Goal: Information Seeking & Learning: Learn about a topic

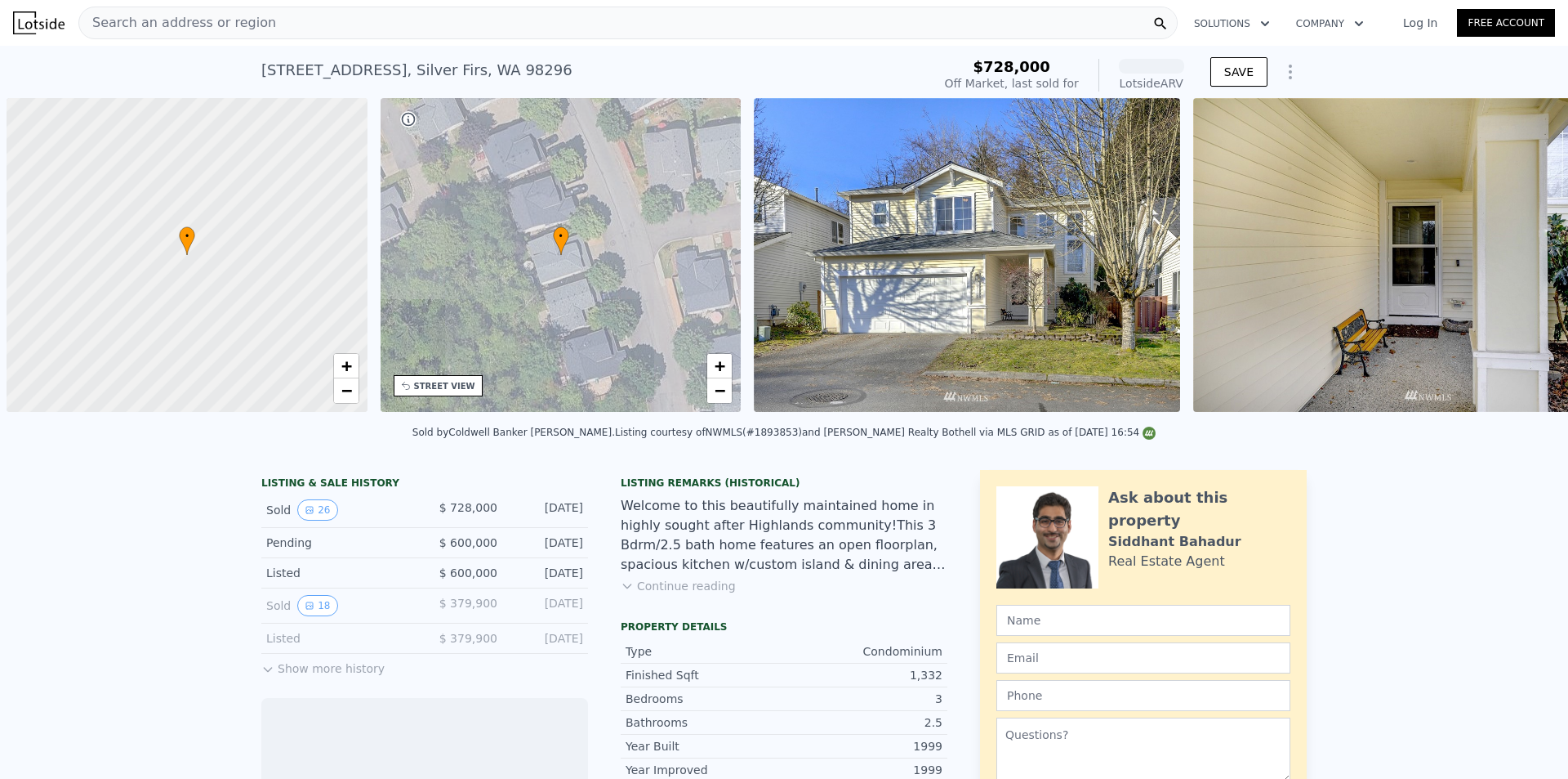
scroll to position [0, 7]
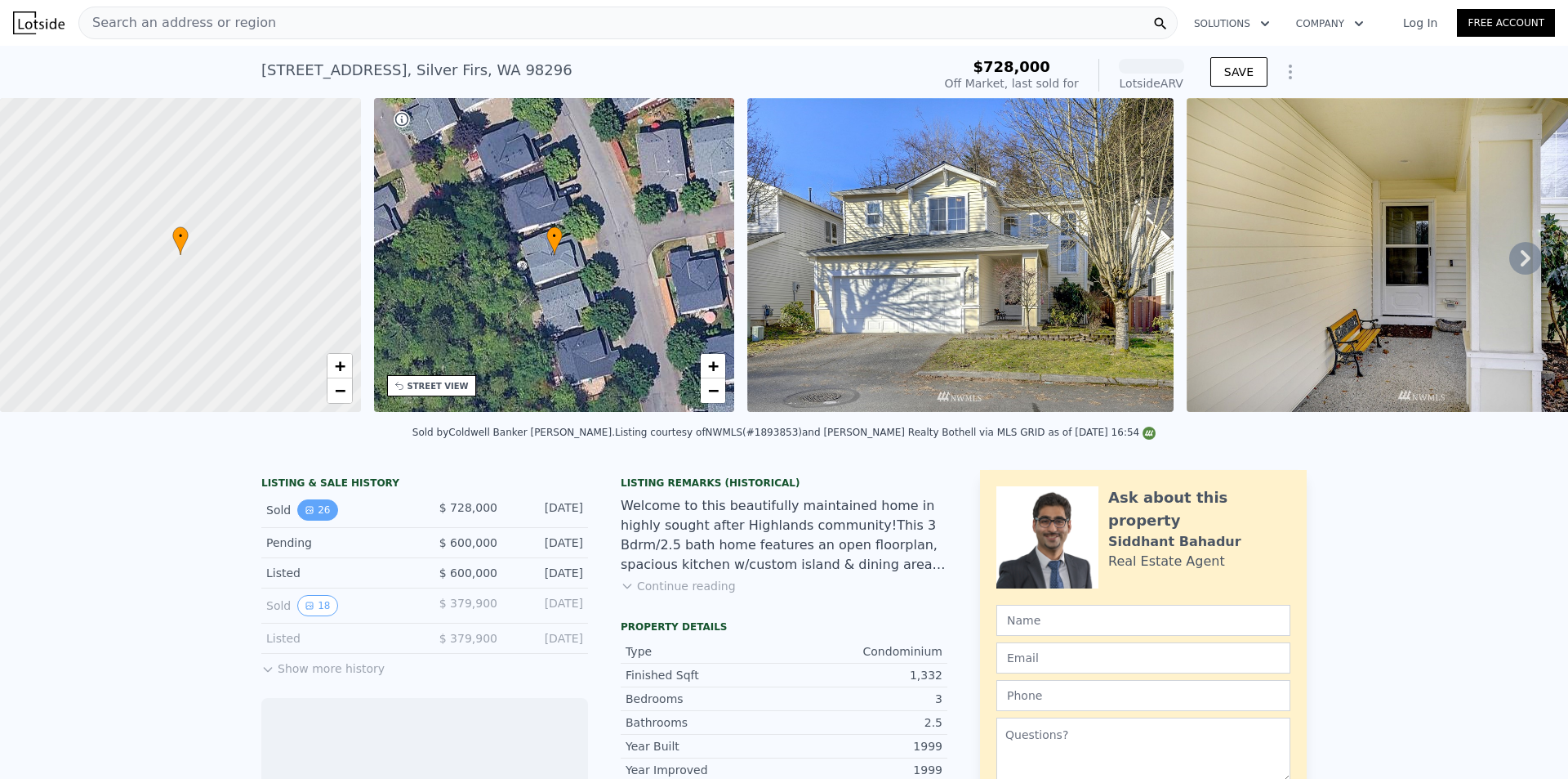
click at [306, 513] on icon "View historical data" at bounding box center [310, 510] width 7 height 7
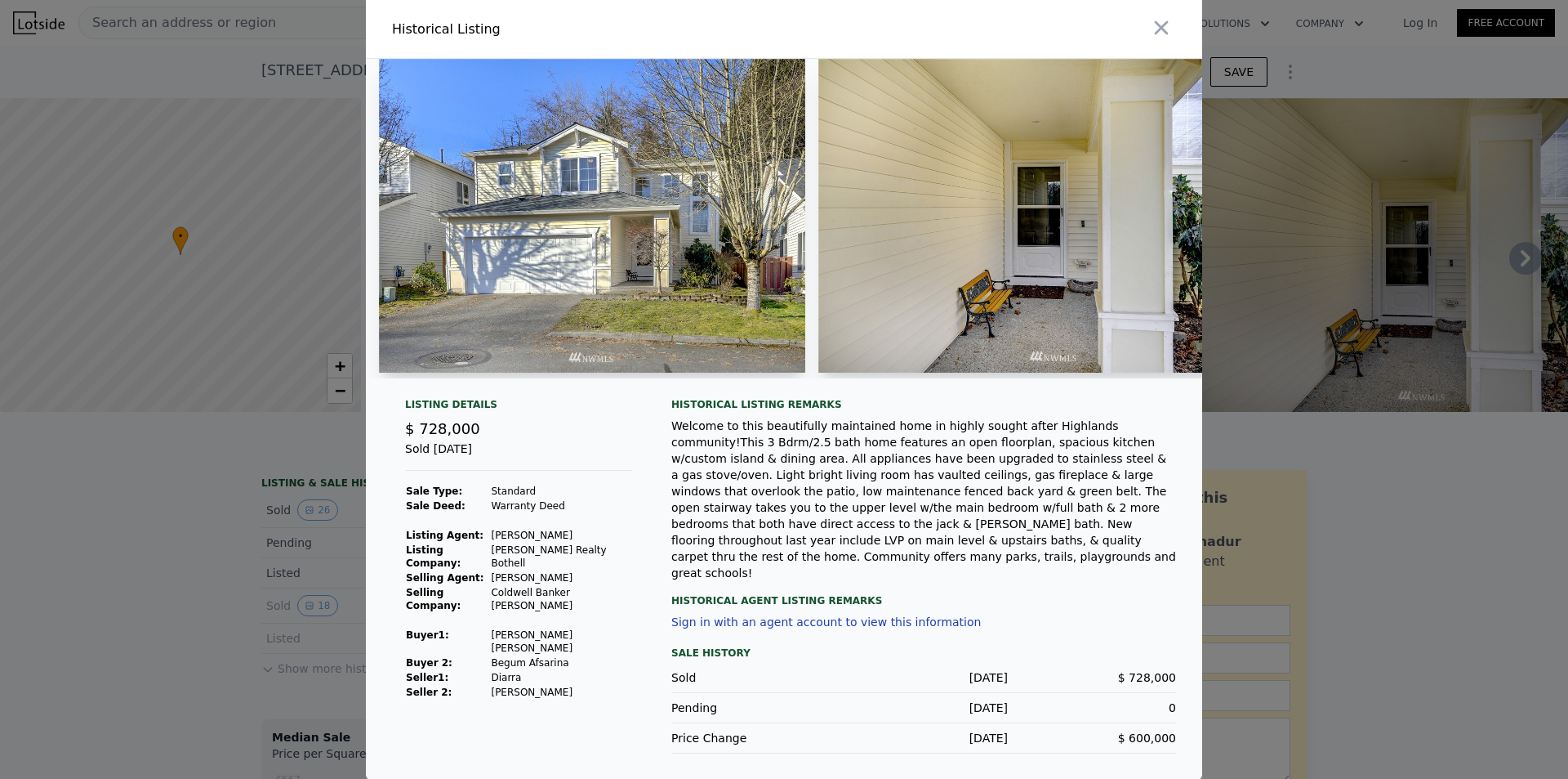
click at [553, 670] on td "Diarra" at bounding box center [561, 677] width 142 height 15
click at [0, 607] on div at bounding box center [784, 389] width 1568 height 779
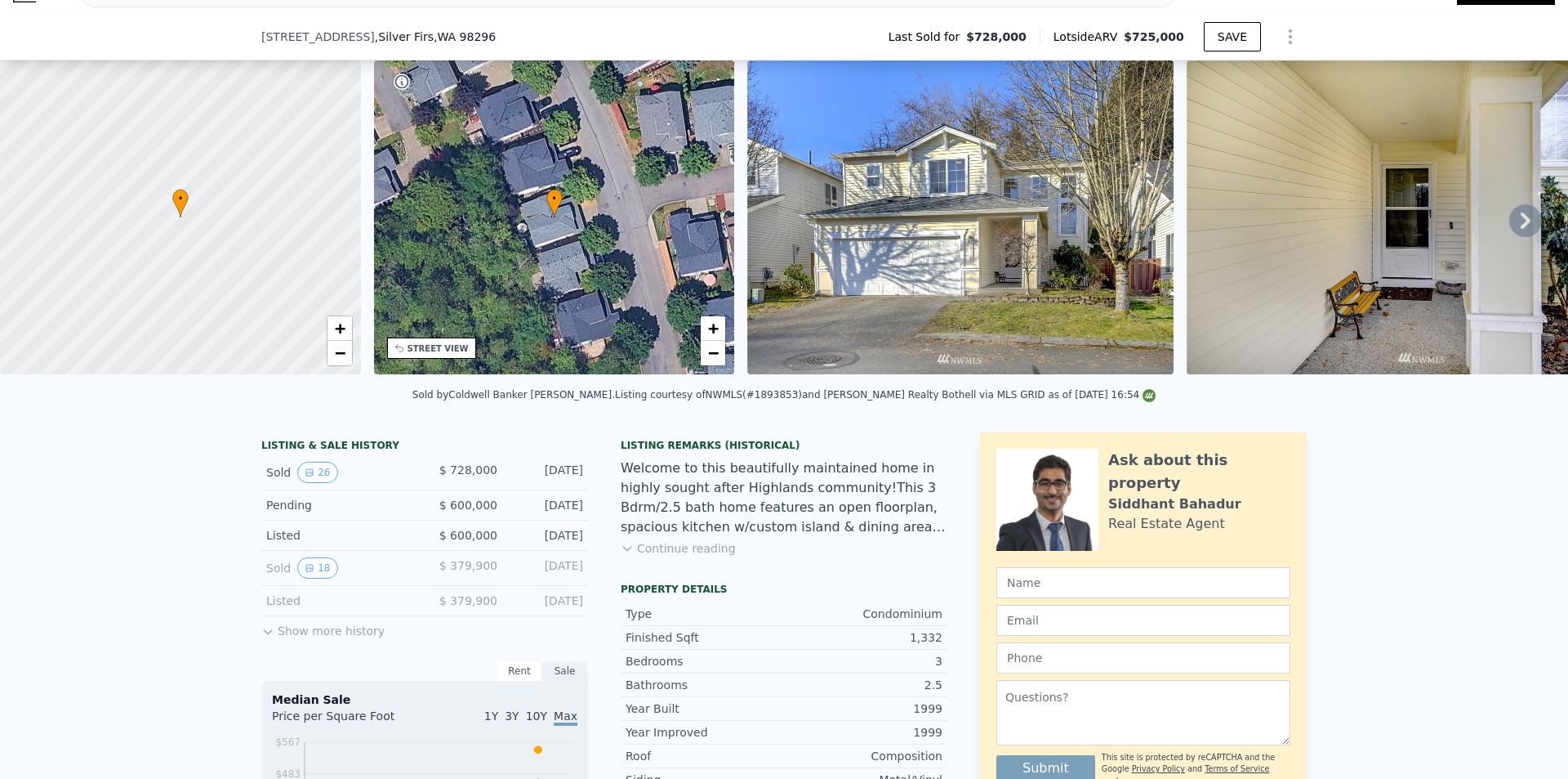
scroll to position [240, 0]
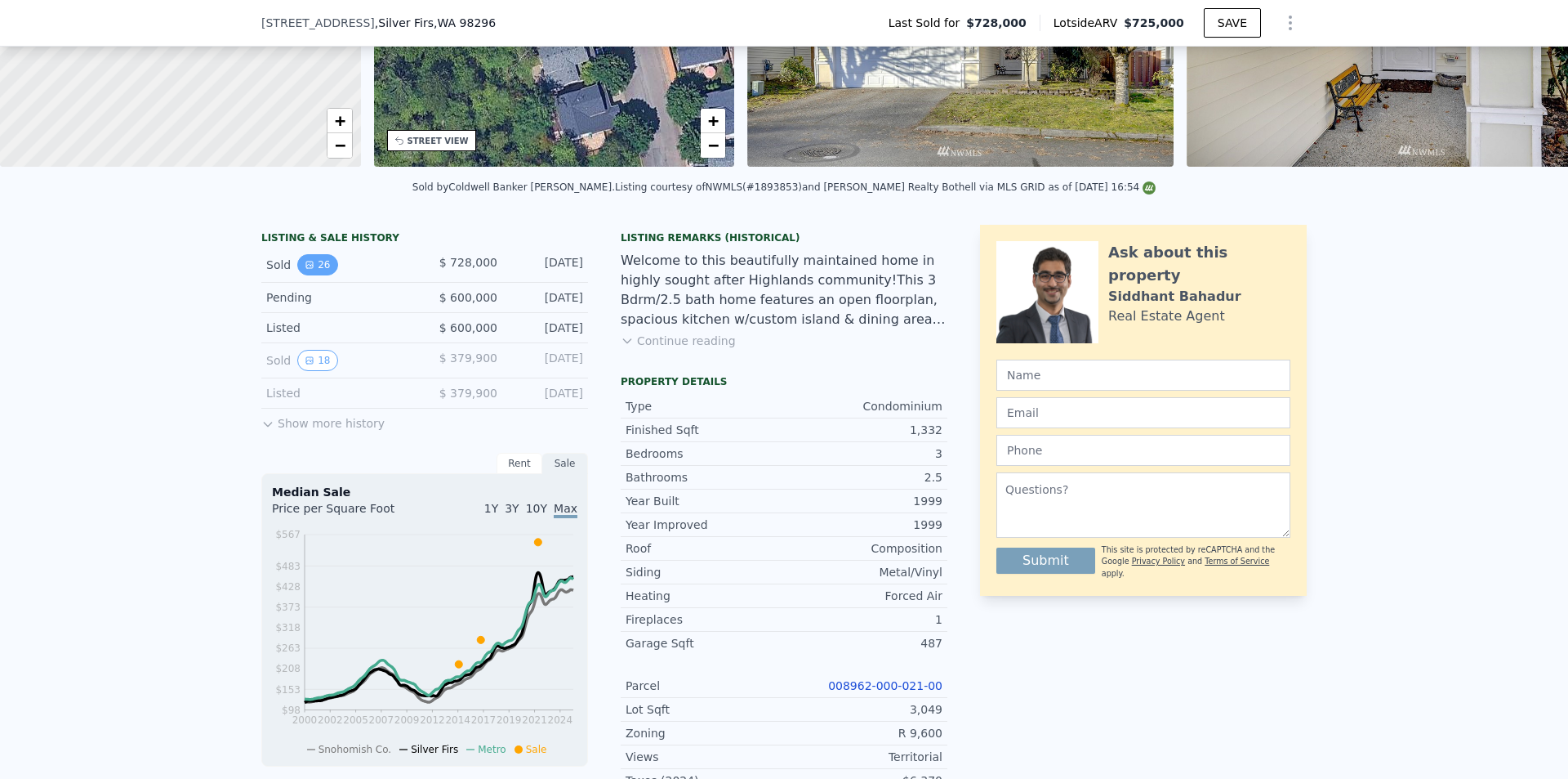
click at [307, 275] on button "26" at bounding box center [317, 265] width 40 height 21
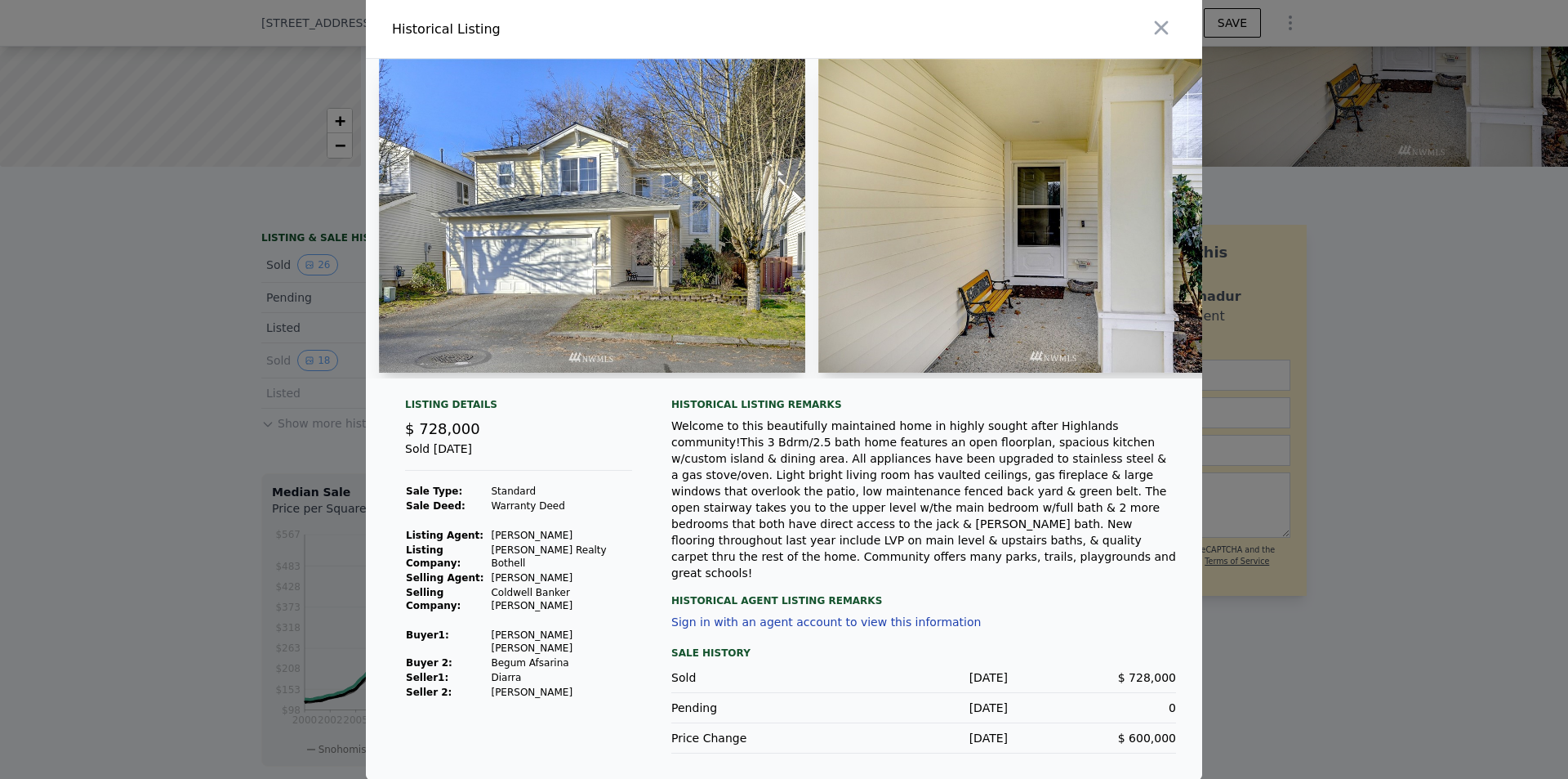
drag, startPoint x: 145, startPoint y: 456, endPoint x: 172, endPoint y: 464, distance: 28.2
click at [146, 456] on div at bounding box center [784, 389] width 1568 height 779
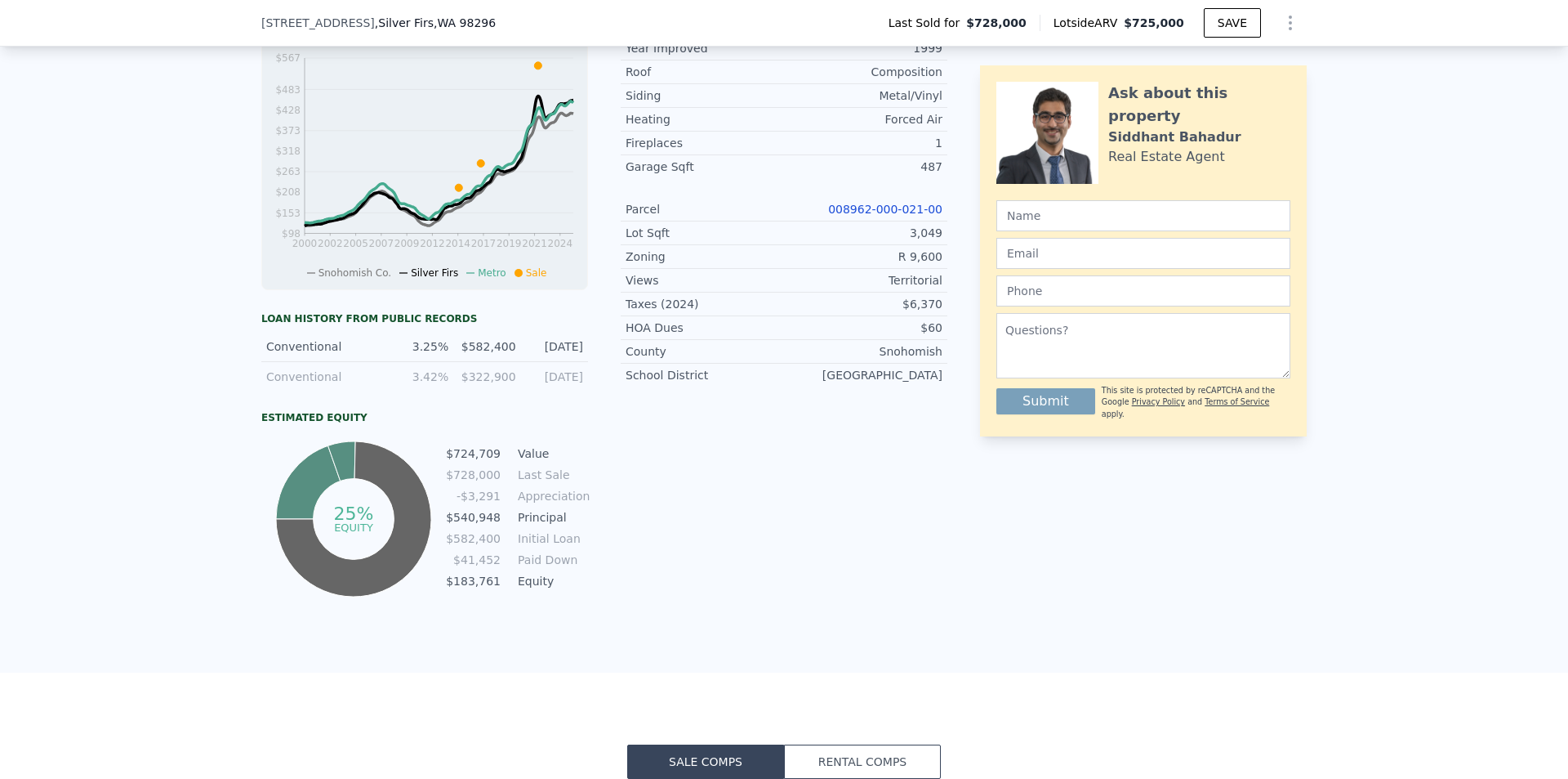
scroll to position [729, 0]
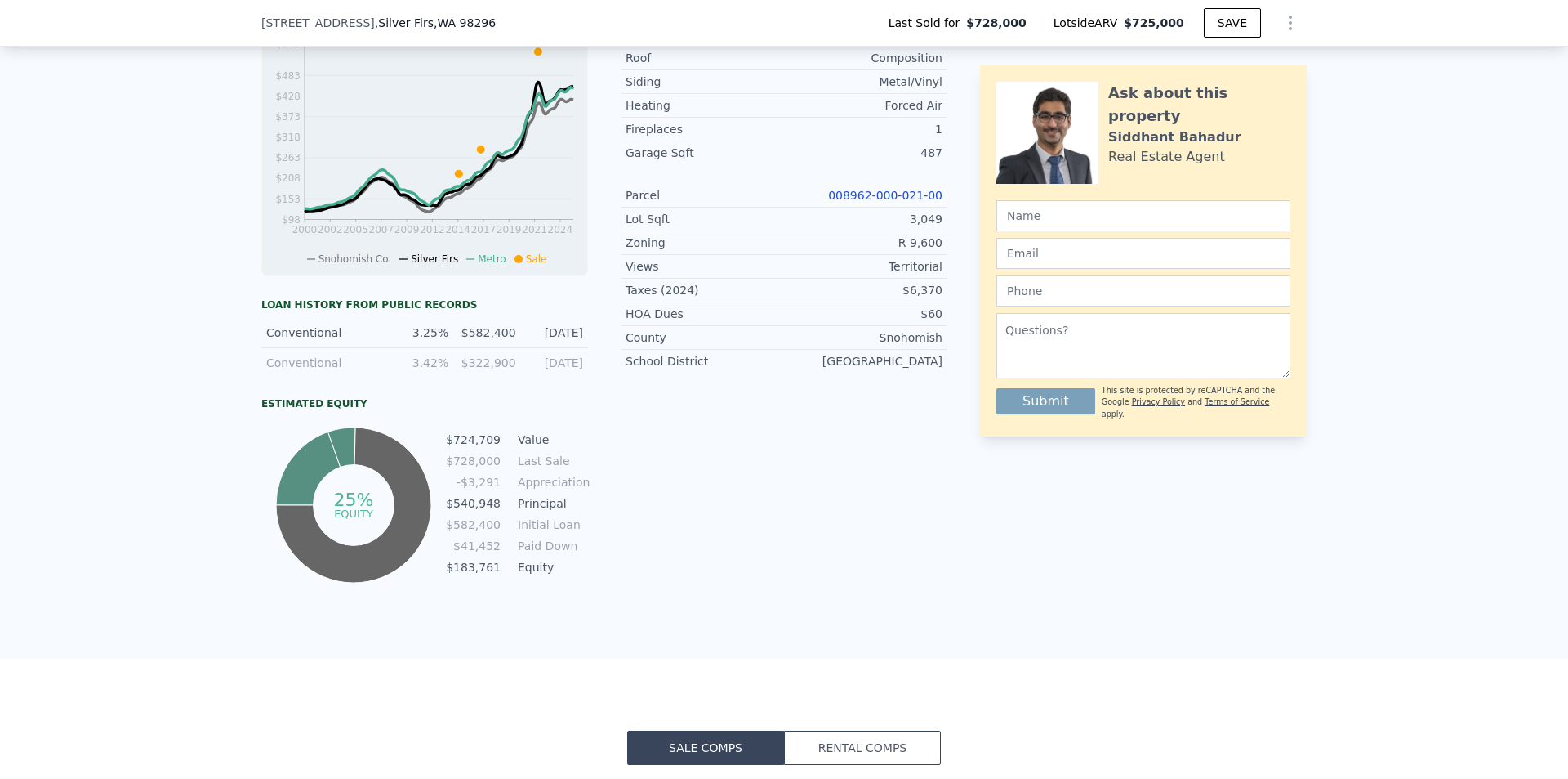
click at [471, 555] on td "$41,452" at bounding box center [473, 546] width 56 height 18
click at [552, 534] on td "Initial Loan" at bounding box center [551, 525] width 73 height 18
drag, startPoint x: 552, startPoint y: 542, endPoint x: 530, endPoint y: 544, distance: 22.1
click at [530, 534] on td "Initial Loan" at bounding box center [551, 525] width 73 height 18
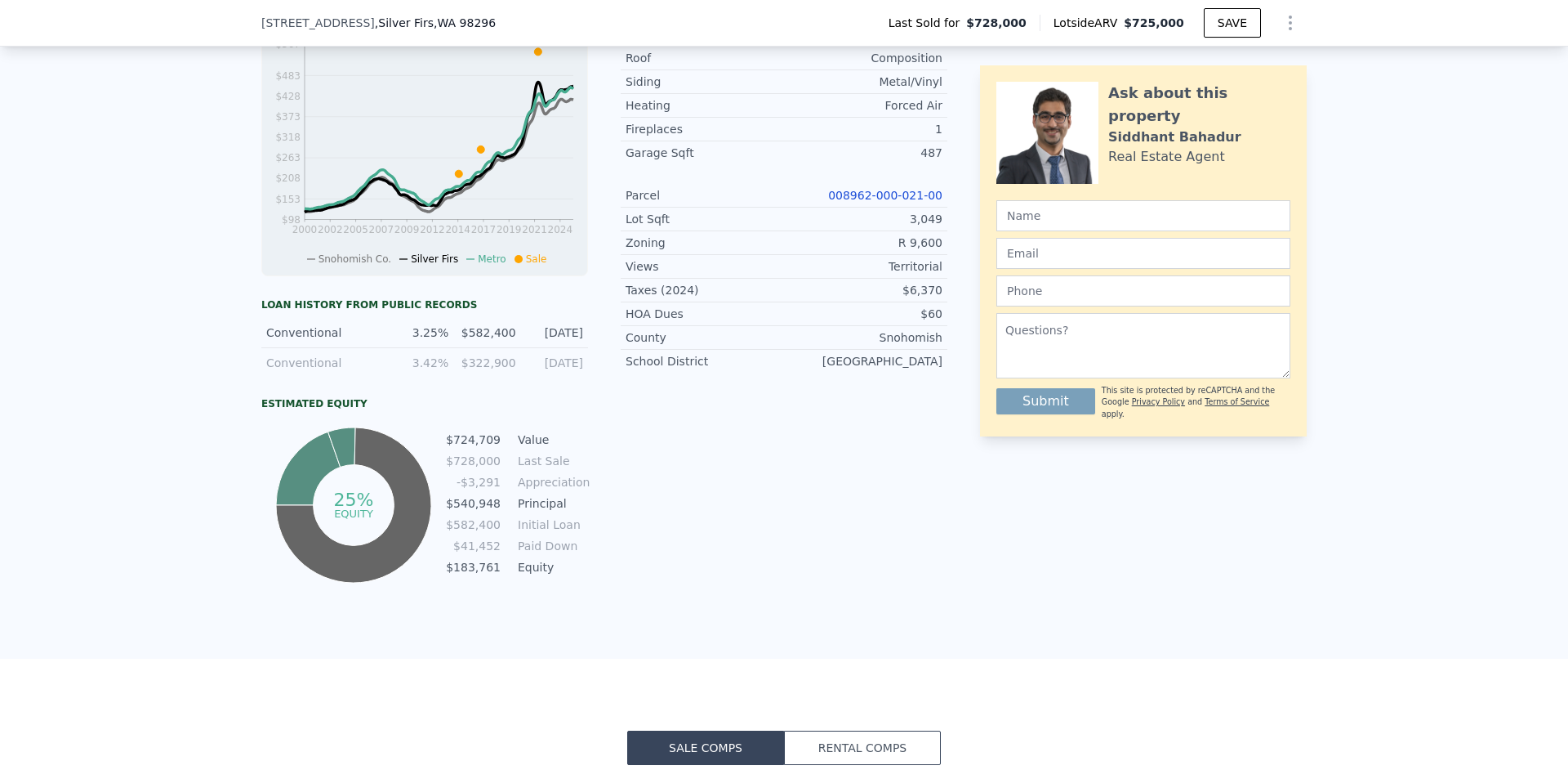
click at [499, 555] on tr "$41,452 Paid Down" at bounding box center [516, 546] width 143 height 18
click at [451, 534] on td "$582,400" at bounding box center [473, 525] width 56 height 18
click at [459, 534] on td "$582,400" at bounding box center [473, 525] width 56 height 18
copy td "582,400"
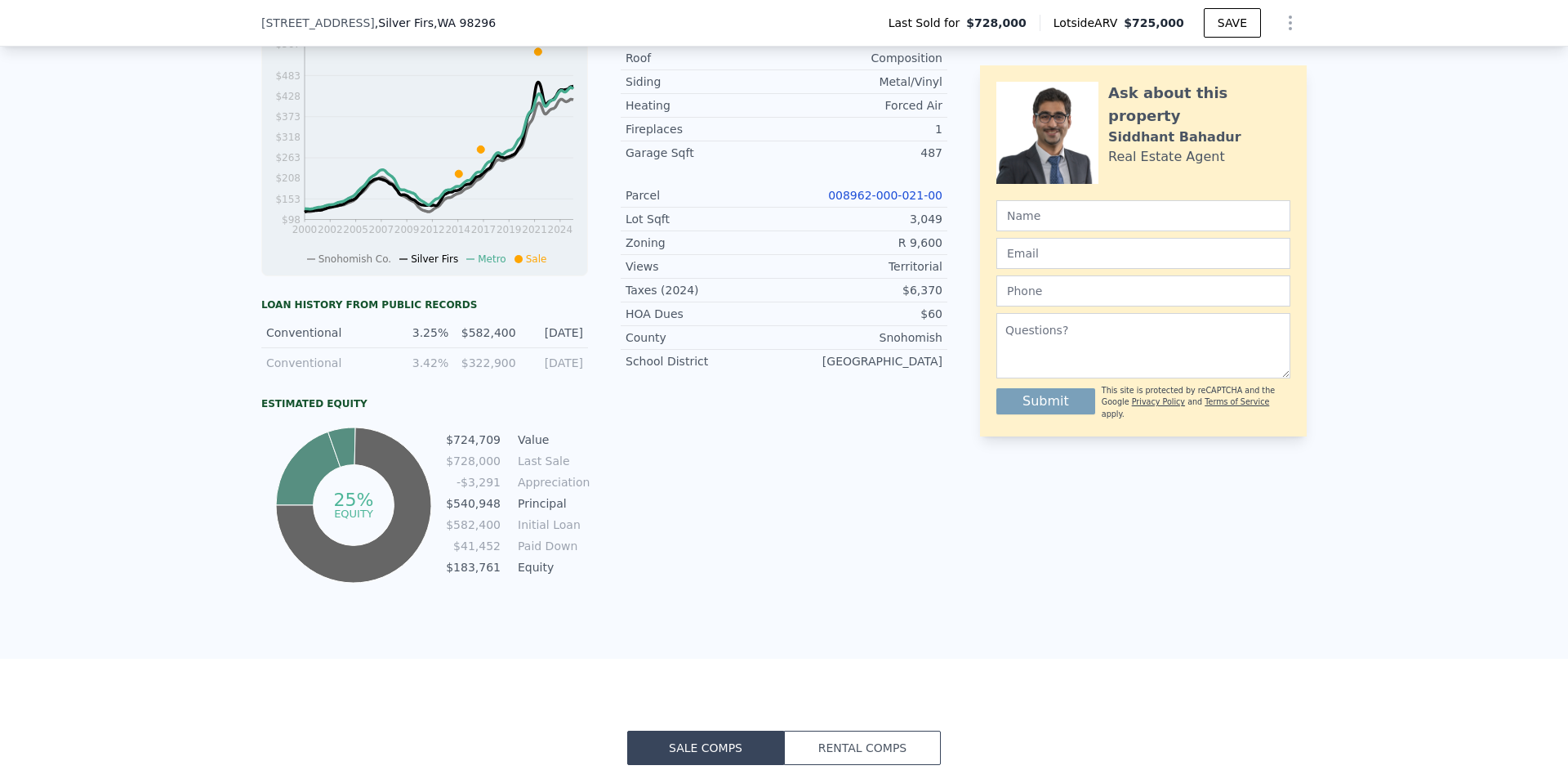
click at [718, 559] on div "Listing Remarks (Historical) Welcome to this beautifully maintained home in hig…" at bounding box center [784, 161] width 327 height 853
click at [464, 555] on tr "$41,452 Paid Down" at bounding box center [516, 546] width 143 height 18
click at [584, 580] on div "LISTING & SALE HISTORY Sold 26 $ 728,000 [DATE] Pending $ 600,000 [DATE] Listed…" at bounding box center [604, 161] width 686 height 853
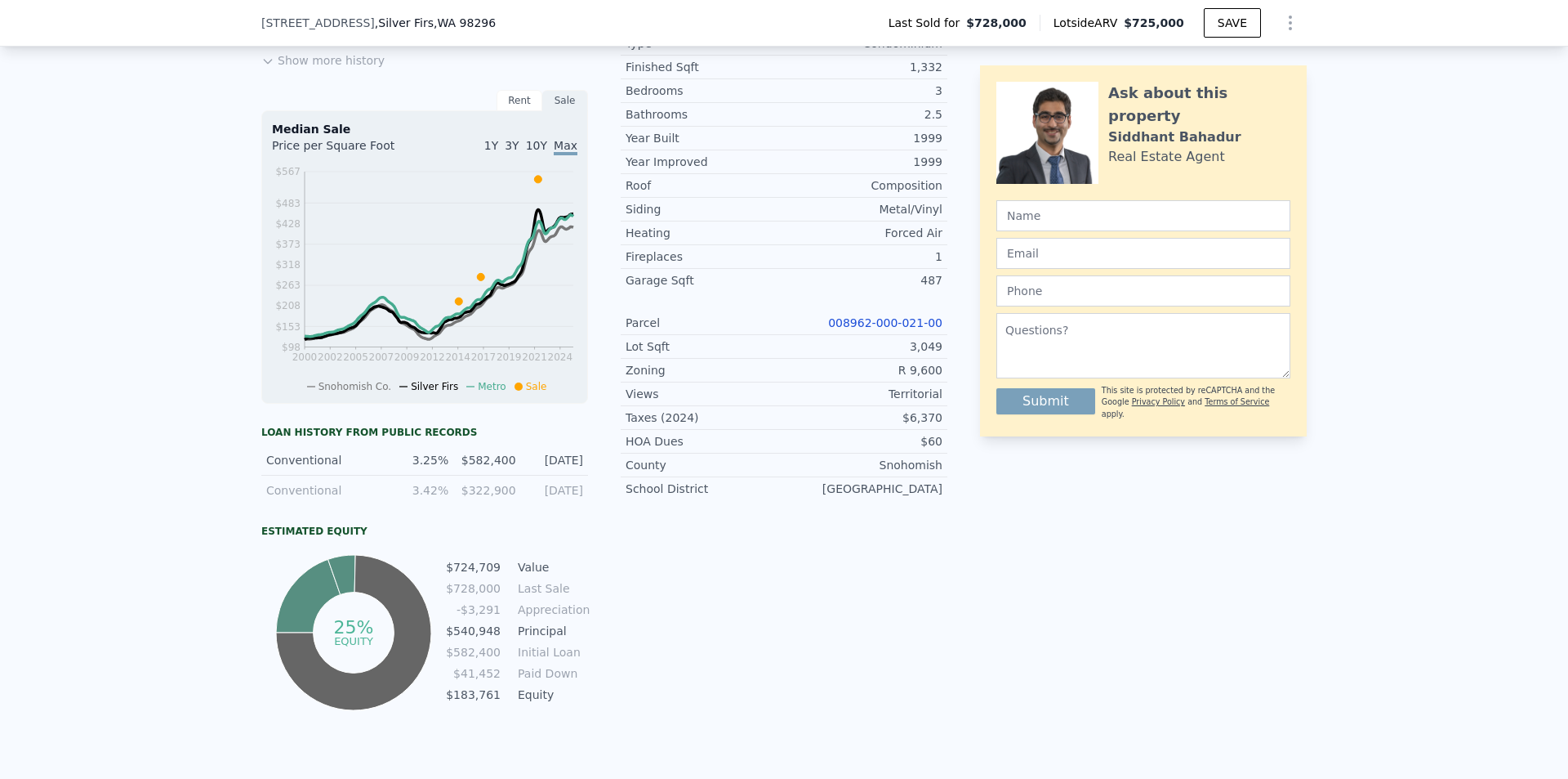
scroll to position [648, 0]
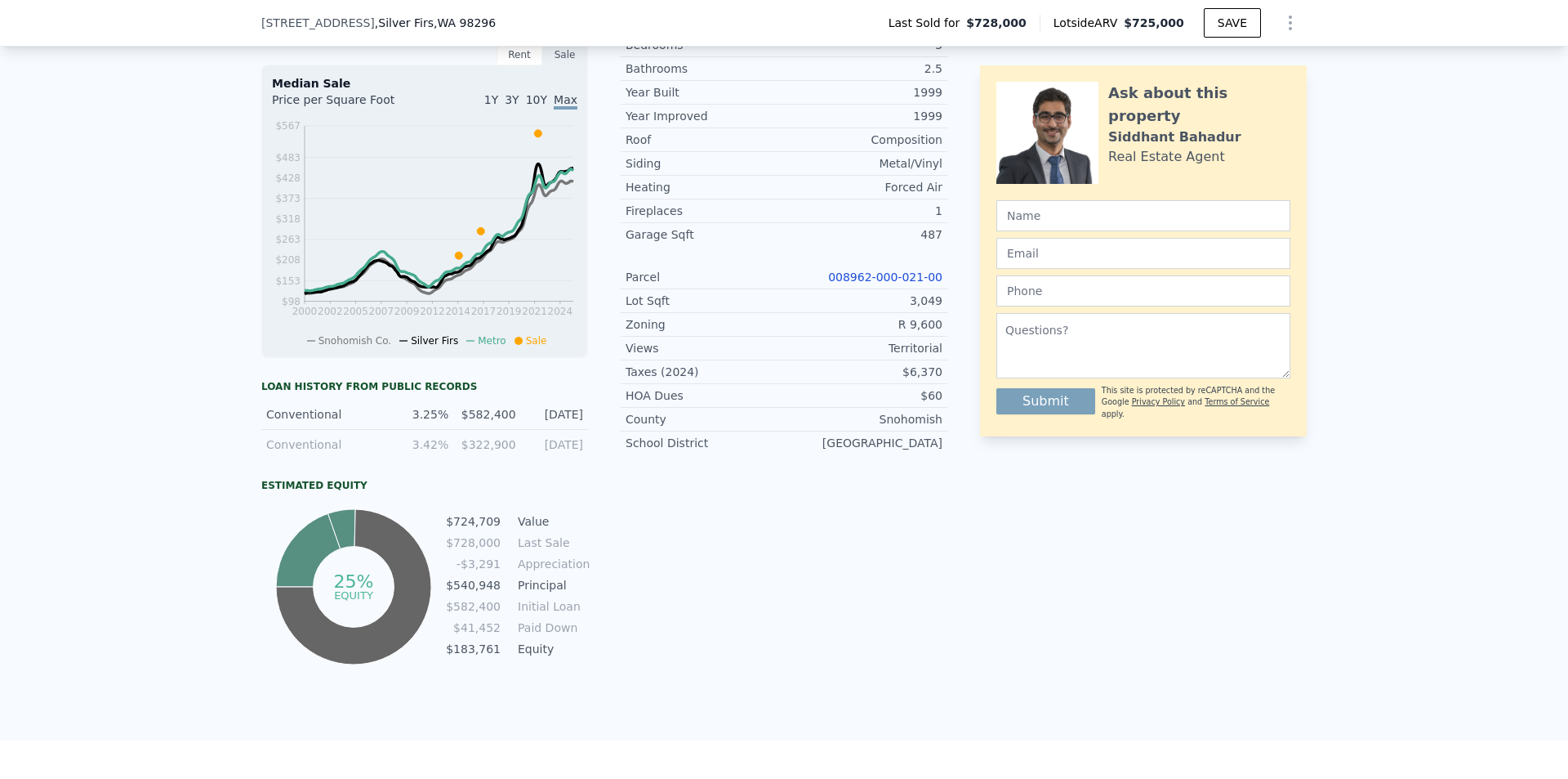
click at [307, 422] on div "Conventional" at bounding box center [323, 415] width 115 height 17
click at [395, 430] on div "Conventional 3.25% $582,400 [DATE]" at bounding box center [424, 415] width 327 height 31
drag, startPoint x: 445, startPoint y: 426, endPoint x: 384, endPoint y: 429, distance: 61.1
click at [398, 428] on div "Conventional 3.25% $582,400 [DATE]" at bounding box center [424, 415] width 327 height 31
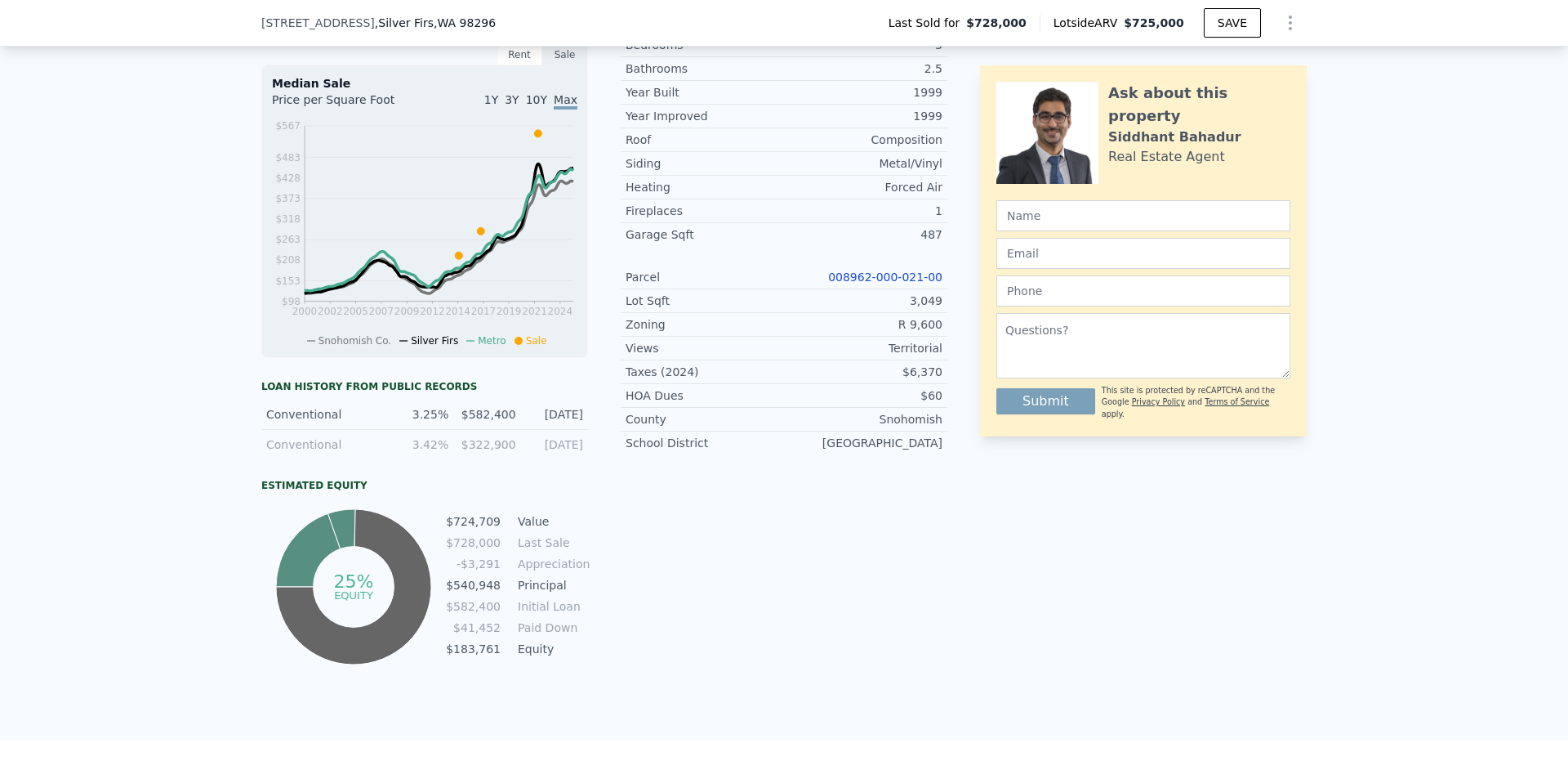
click at [362, 449] on div "Conventional" at bounding box center [323, 444] width 115 height 17
drag, startPoint x: 248, startPoint y: 461, endPoint x: 355, endPoint y: 463, distance: 107.0
click at [354, 463] on div "LISTING & SALE HISTORY Sold 26 $ 728,000 [DATE] Pending $ 600,000 [DATE] Listed…" at bounding box center [784, 272] width 1568 height 937
click at [361, 459] on div "Conventional 3.42% $322,900 [DATE]" at bounding box center [424, 444] width 327 height 30
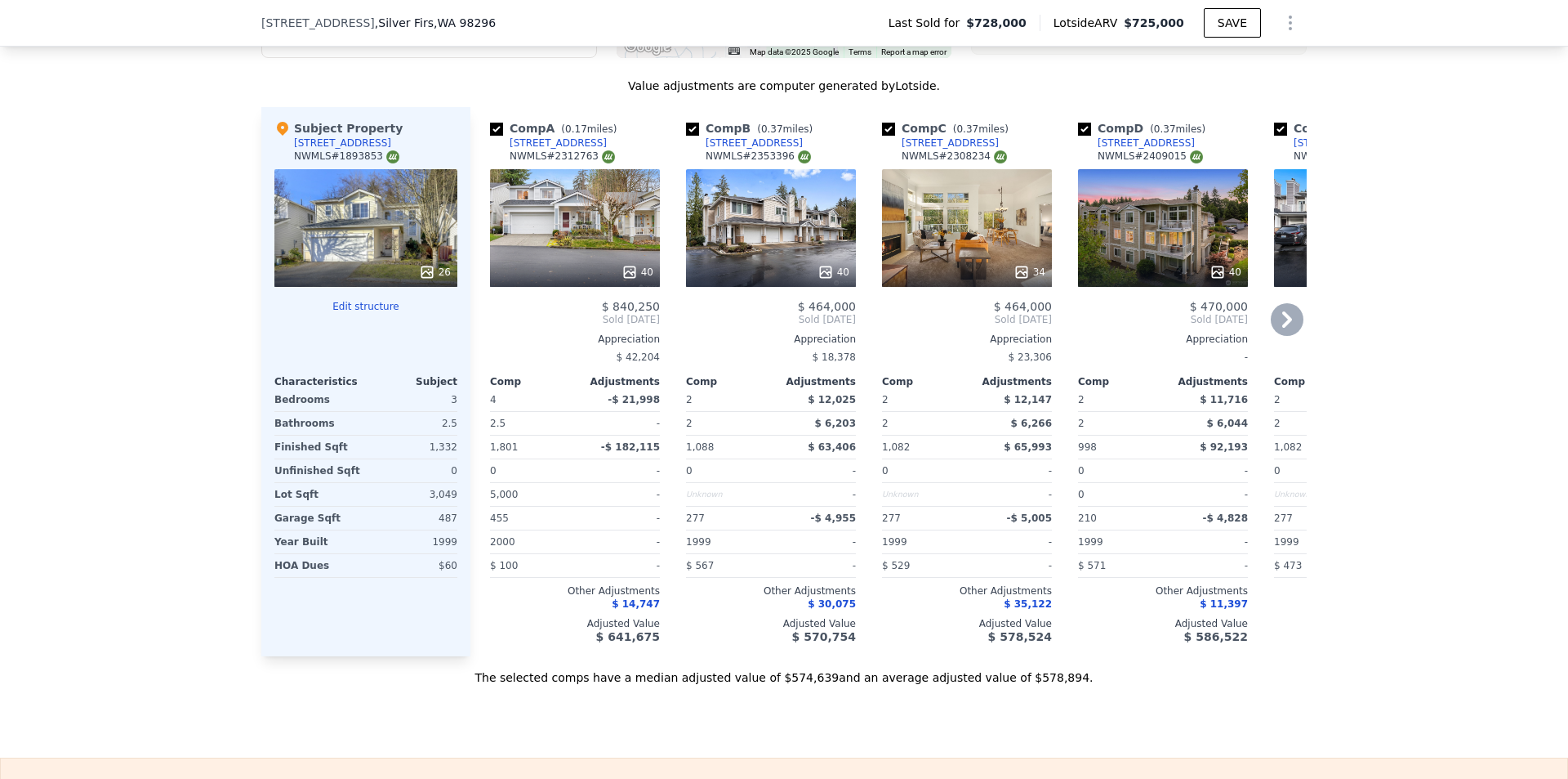
scroll to position [1792, 0]
